Goal: Information Seeking & Learning: Learn about a topic

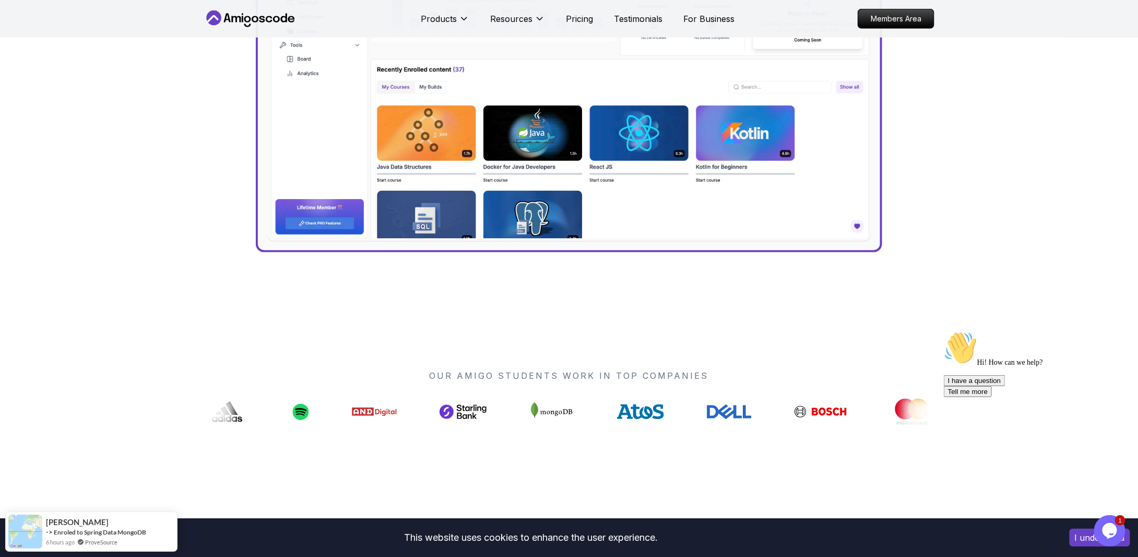
scroll to position [418, 0]
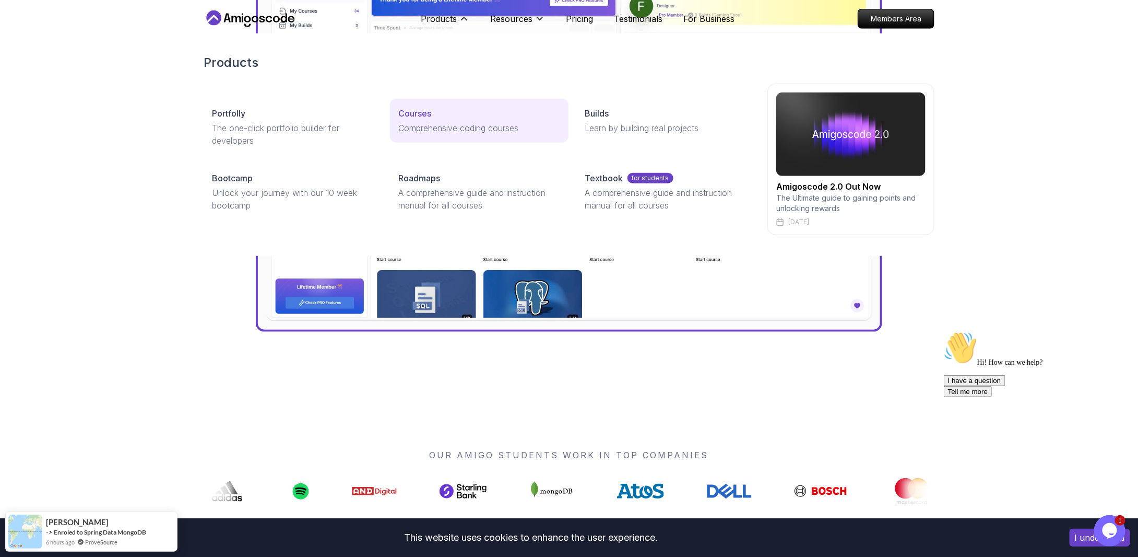
click at [426, 106] on link "Courses Comprehensive coding courses" at bounding box center [479, 121] width 178 height 44
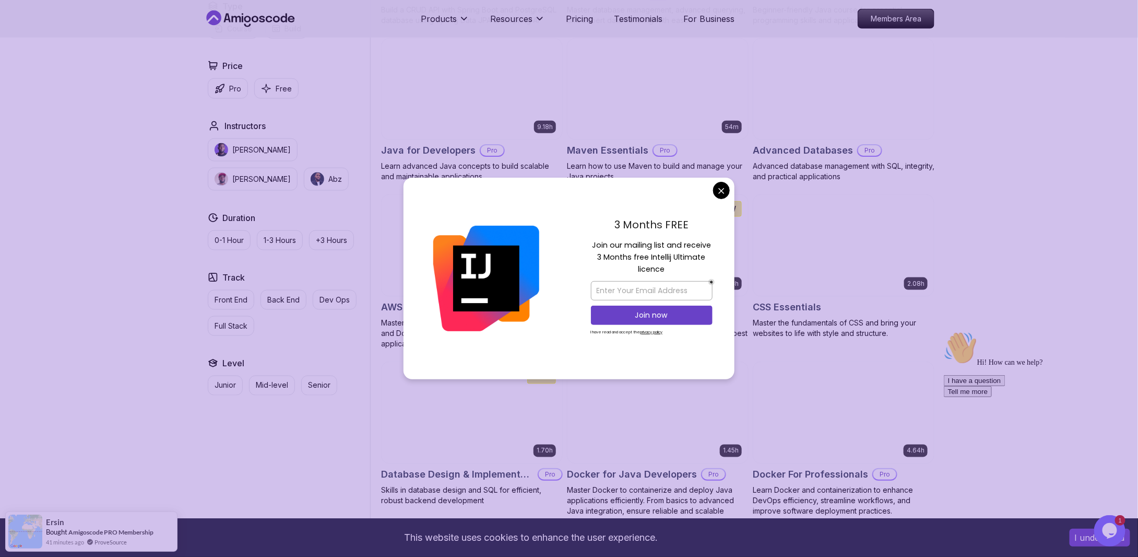
scroll to position [627, 0]
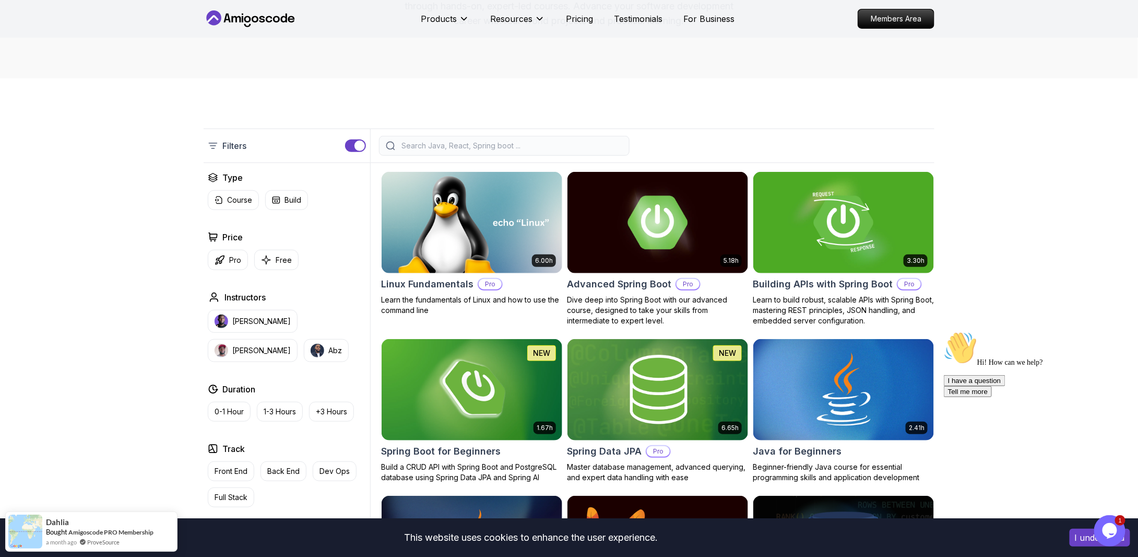
scroll to position [0, 0]
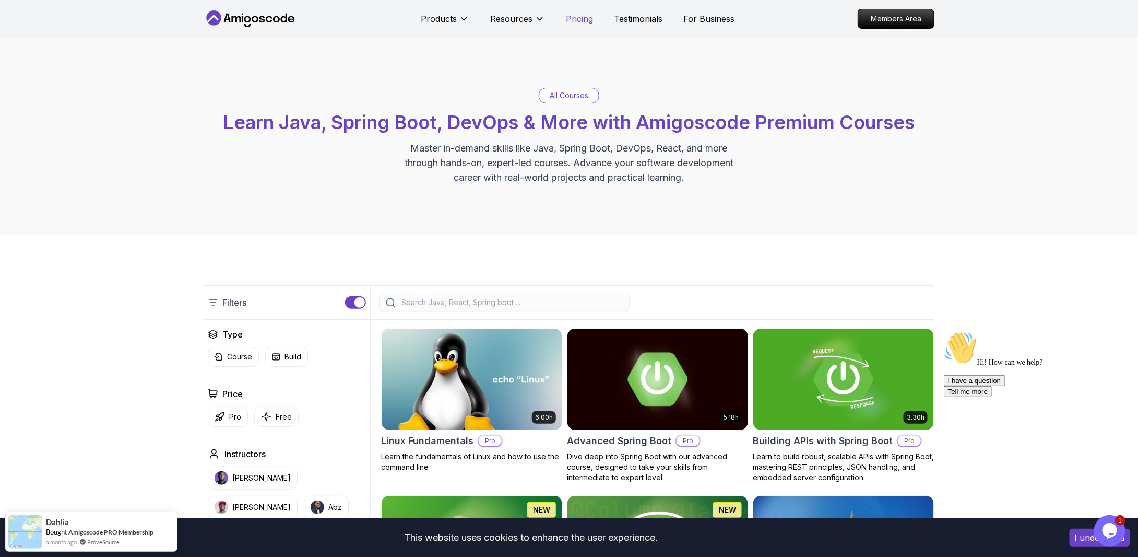
click at [571, 22] on p "Pricing" at bounding box center [579, 19] width 27 height 13
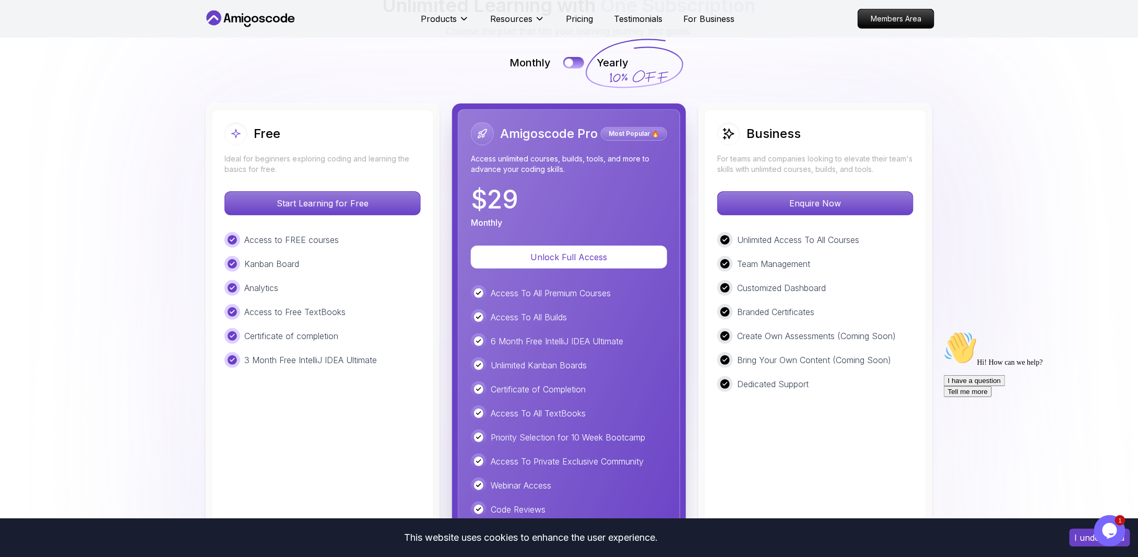
scroll to position [2346, 0]
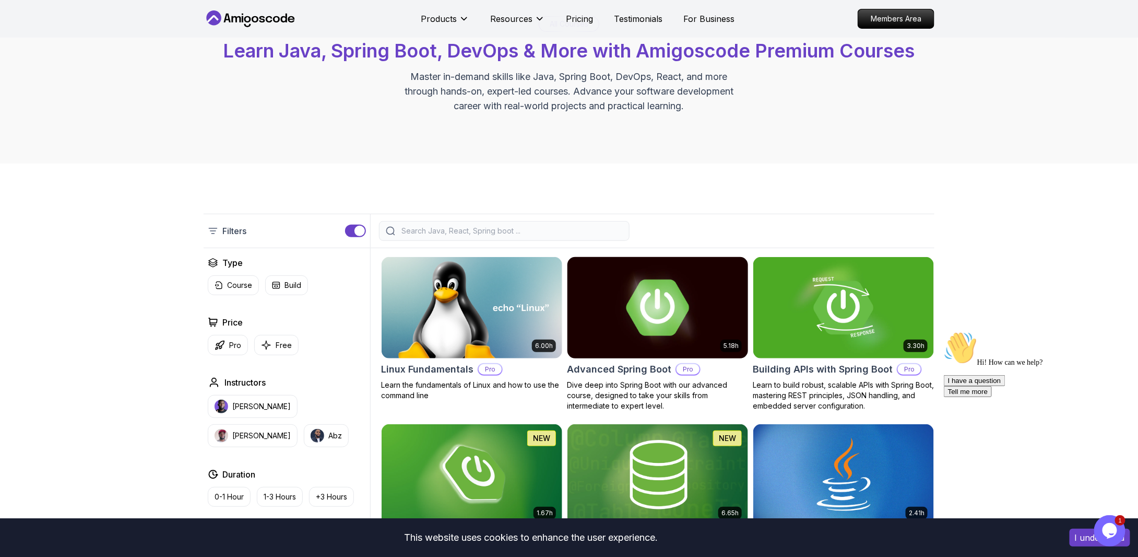
scroll to position [209, 0]
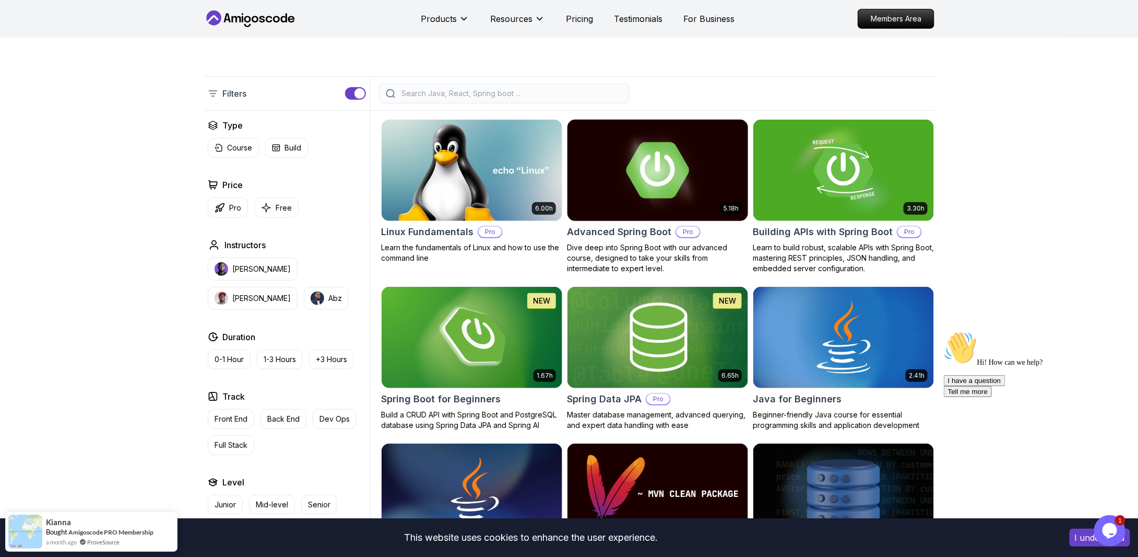
click at [598, 215] on img at bounding box center [658, 170] width 190 height 106
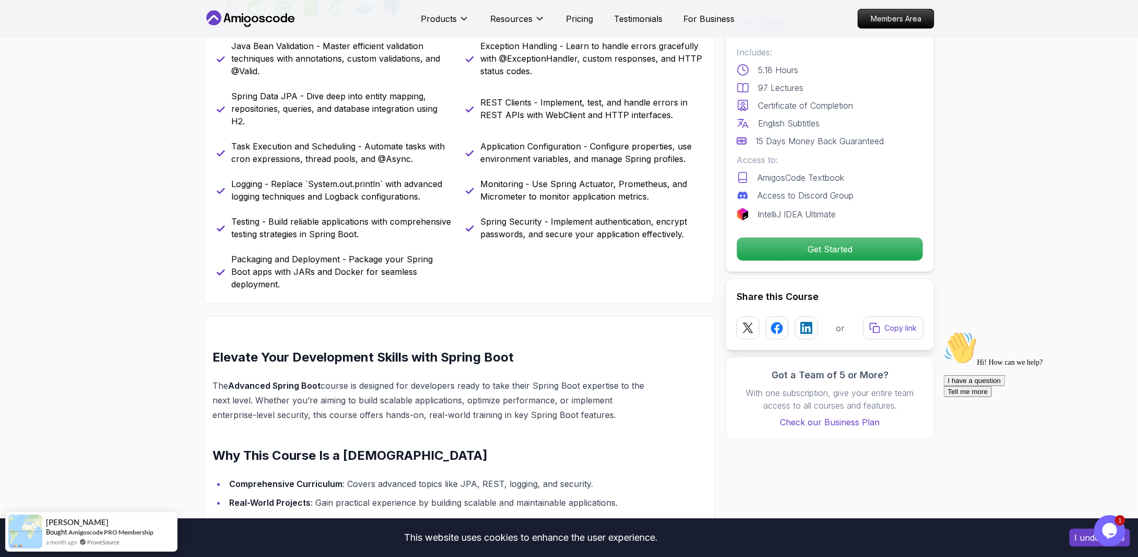
scroll to position [522, 0]
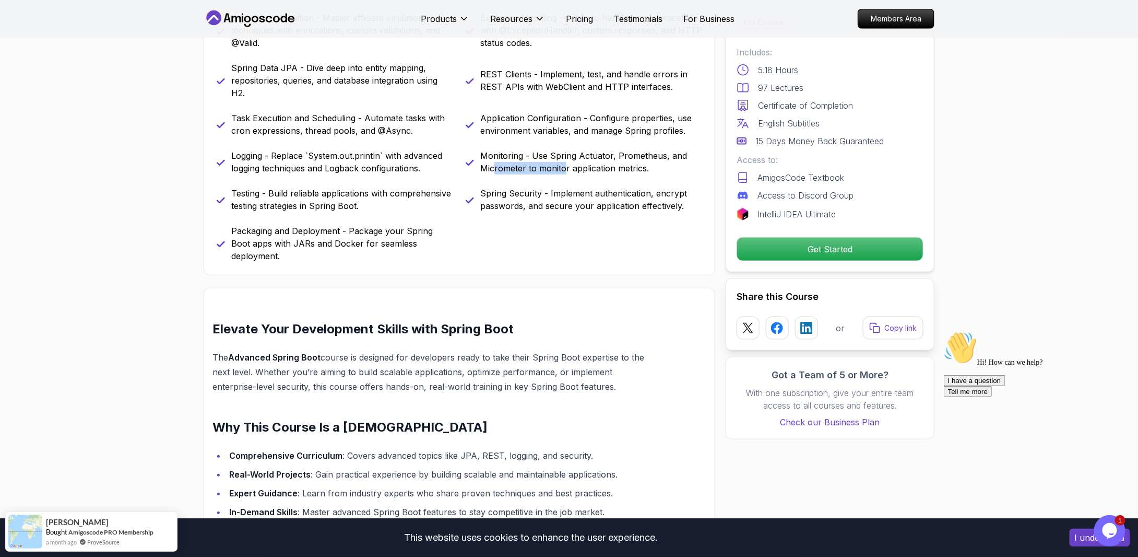
drag, startPoint x: 502, startPoint y: 163, endPoint x: 564, endPoint y: 174, distance: 62.6
click at [564, 174] on div "Java Bean Validation - Master efficient validation techniques with annotations,…" at bounding box center [460, 136] width 486 height 251
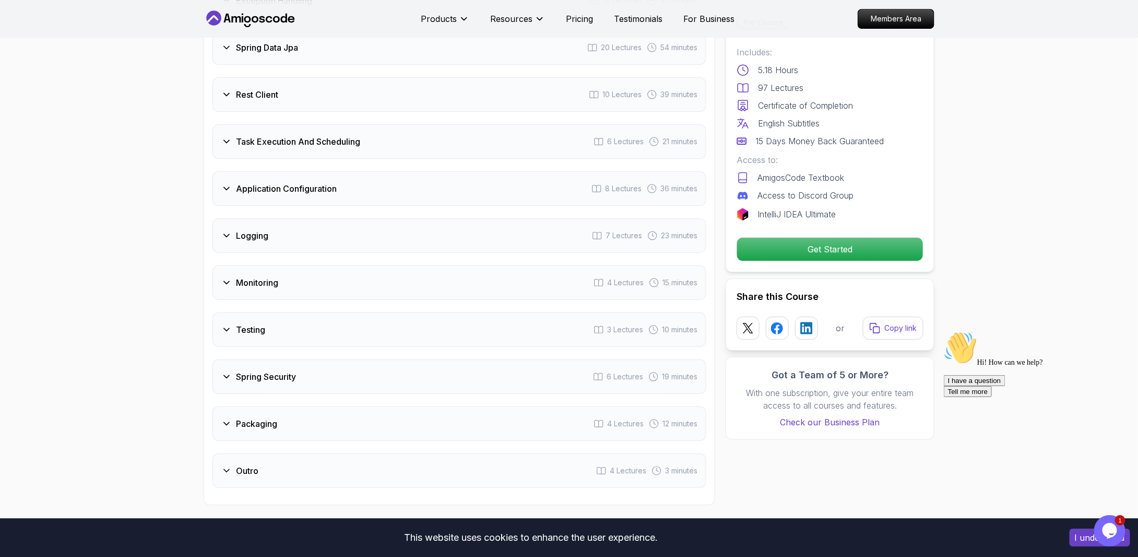
scroll to position [1671, 0]
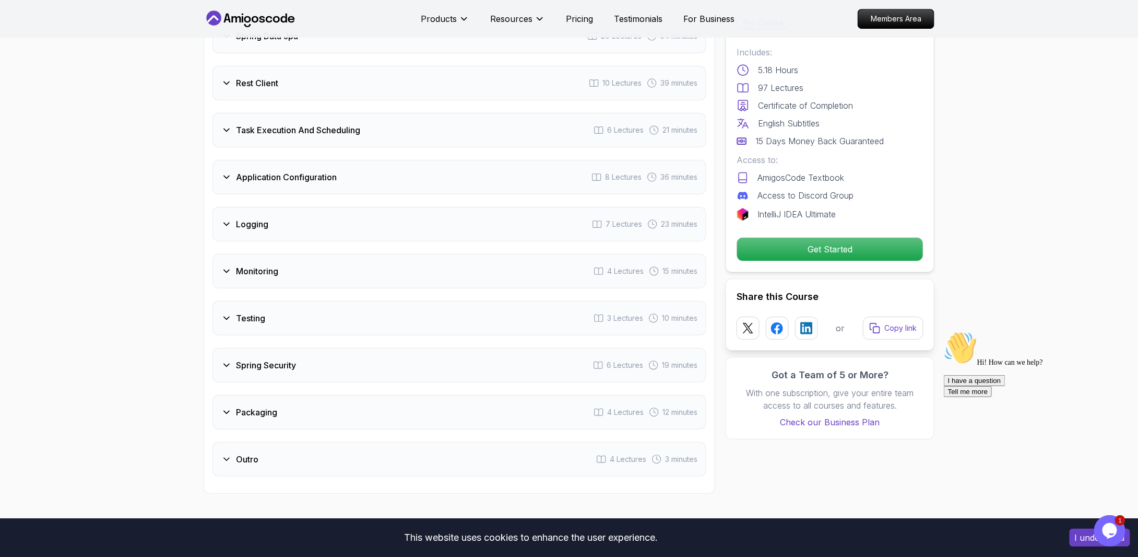
click at [395, 217] on div "Intro 3 Lectures 1 minute 1 - Welcome 1:00 2 - Recommended Courses 3 - Slides J…" at bounding box center [460, 140] width 494 height 674
click at [390, 207] on div "Logging 7 Lectures 23 minutes" at bounding box center [460, 224] width 494 height 34
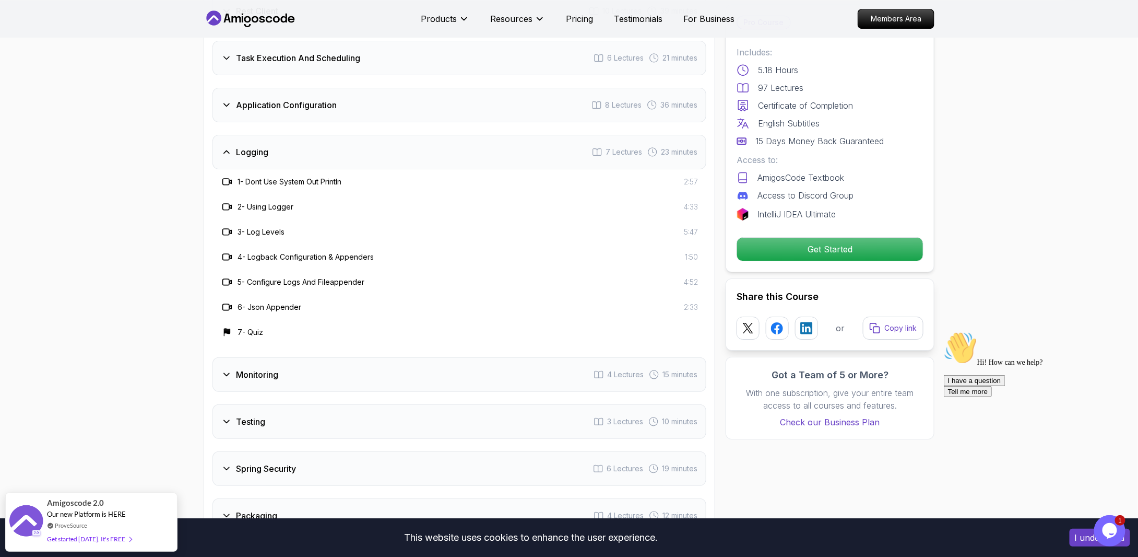
scroll to position [1752, 0]
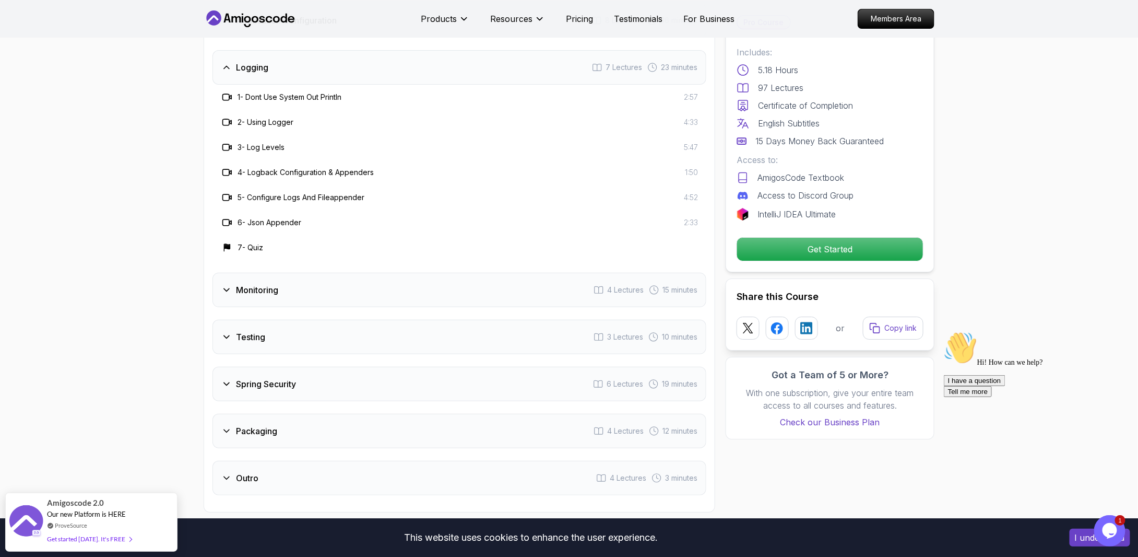
click at [344, 367] on div "Spring Security 6 Lectures 19 minutes" at bounding box center [460, 384] width 494 height 34
